Goal: Task Accomplishment & Management: Manage account settings

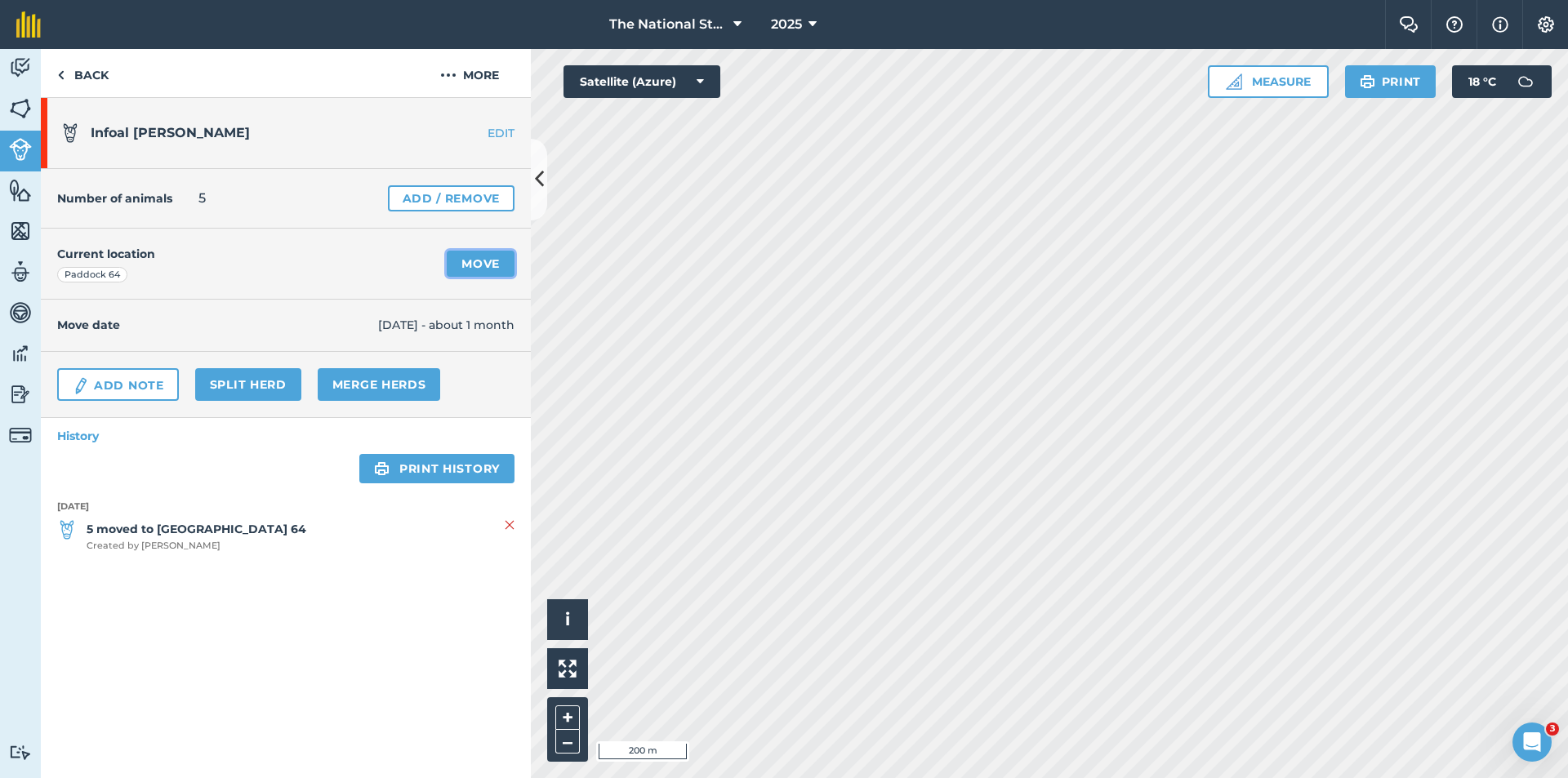
click at [480, 253] on link "Move" at bounding box center [480, 263] width 68 height 26
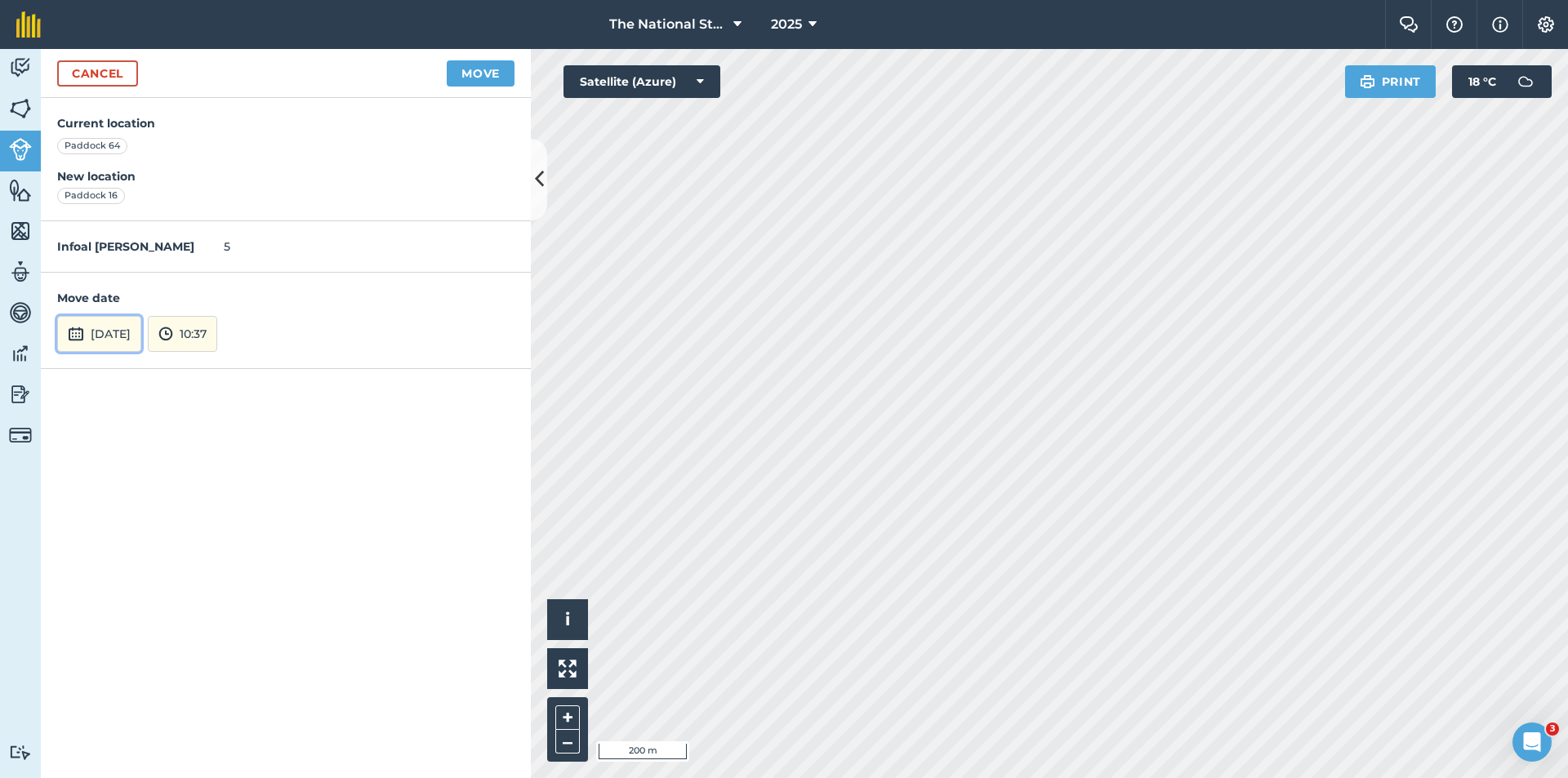
click at [108, 326] on button "[DATE]" at bounding box center [99, 334] width 84 height 36
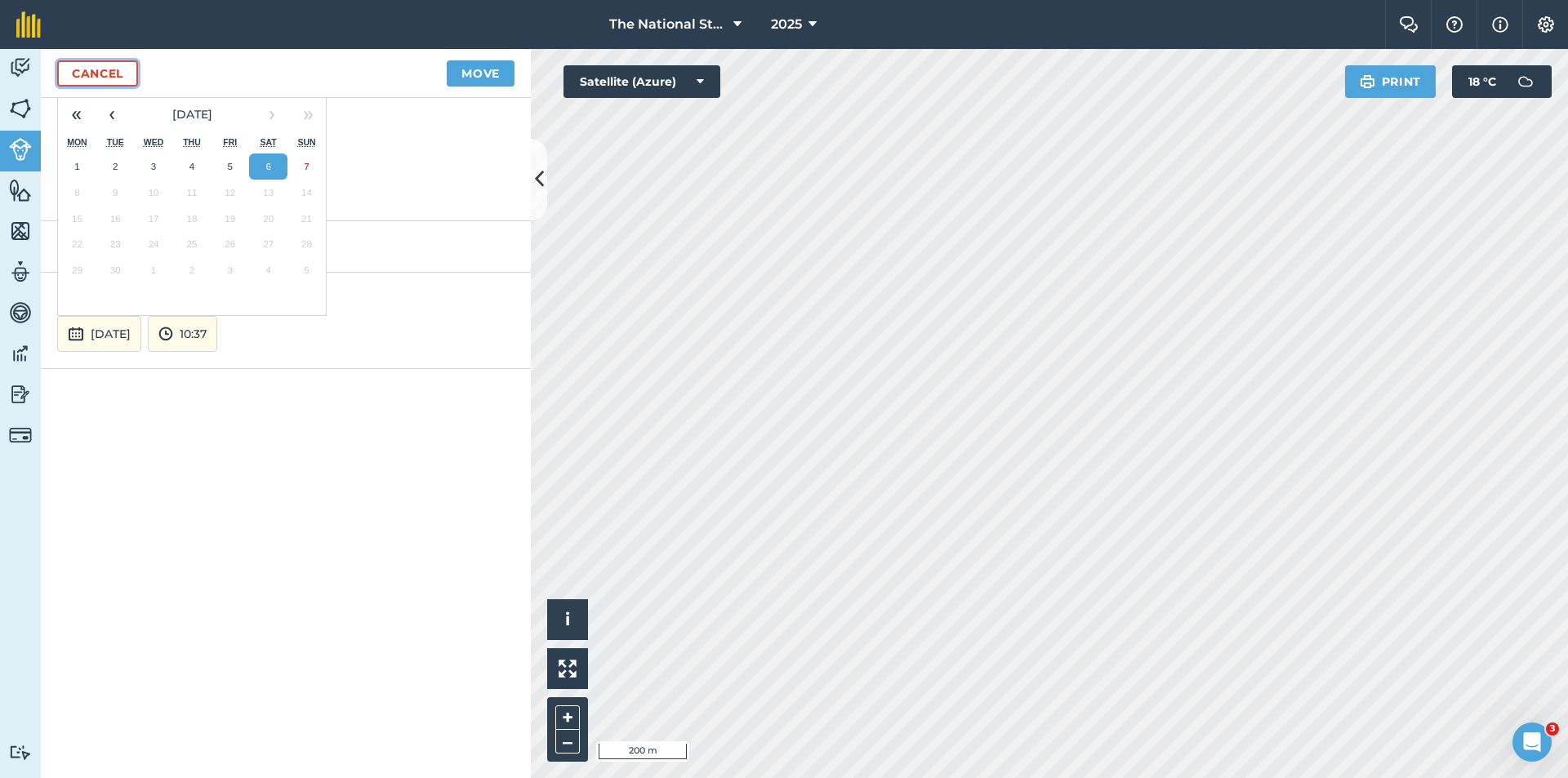
click at [111, 74] on link "Cancel" at bounding box center [97, 73] width 81 height 26
